Goal: Information Seeking & Learning: Learn about a topic

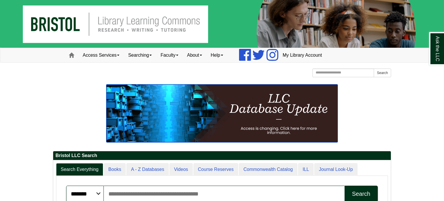
click at [185, 137] on img at bounding box center [221, 113] width 231 height 58
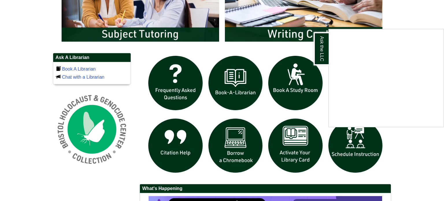
scroll to position [360, 0]
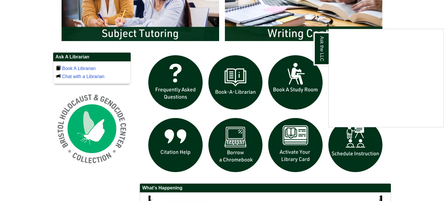
click at [324, 115] on div "Ask the LLC" at bounding box center [222, 100] width 444 height 201
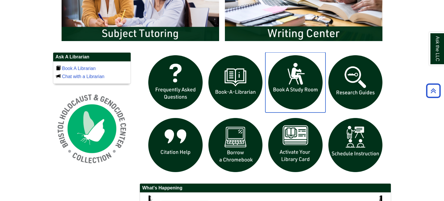
click at [286, 100] on img "slideshow" at bounding box center [295, 82] width 60 height 60
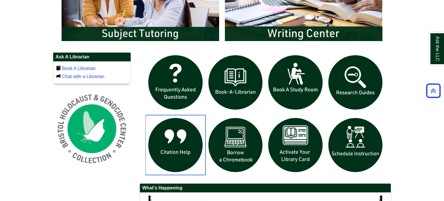
click at [174, 144] on img "slideshow" at bounding box center [175, 145] width 60 height 60
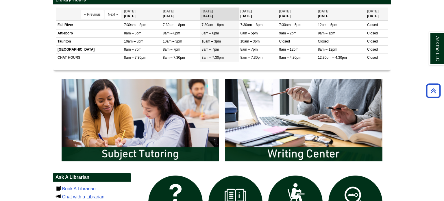
scroll to position [240, 0]
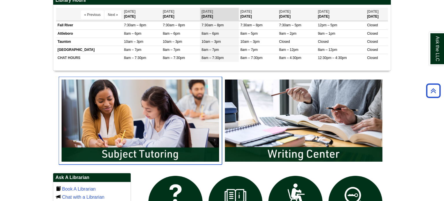
click at [124, 122] on img "slideshow" at bounding box center [140, 121] width 163 height 88
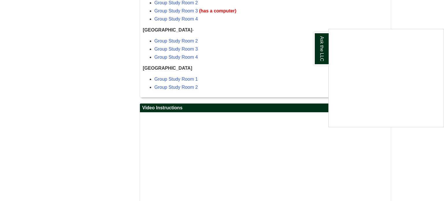
scroll to position [518, 0]
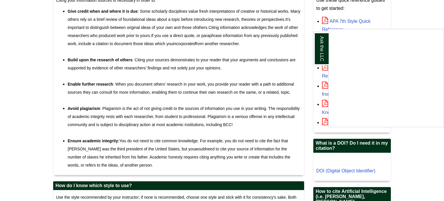
scroll to position [376, 0]
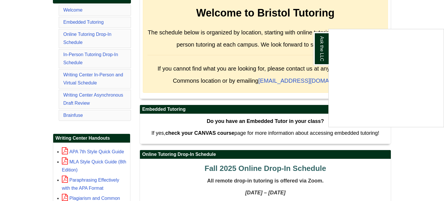
scroll to position [123, 0]
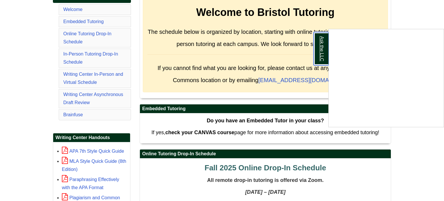
click at [322, 42] on link "Ask the LLC" at bounding box center [320, 48] width 15 height 33
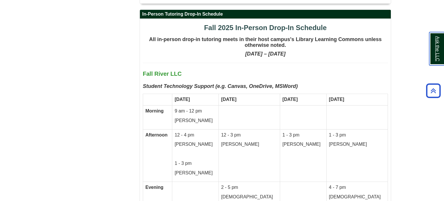
scroll to position [1178, 0]
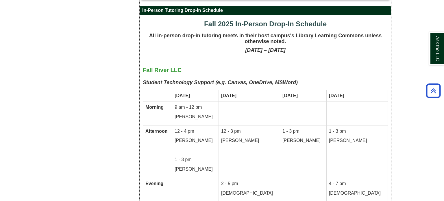
click at [356, 101] on td at bounding box center [356, 113] width 61 height 24
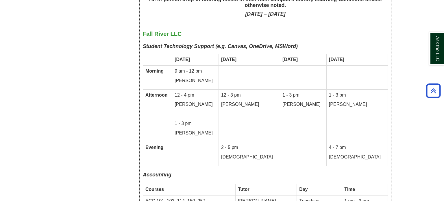
scroll to position [1212, 0]
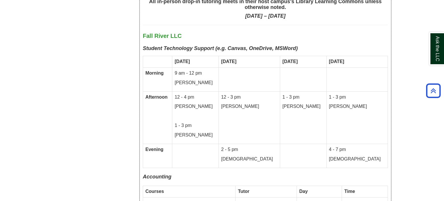
click at [297, 144] on td at bounding box center [303, 156] width 46 height 24
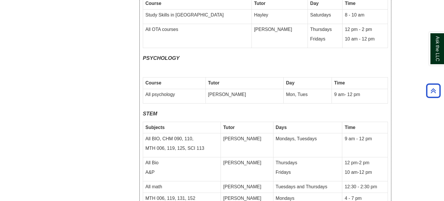
scroll to position [2146, 0]
